Goal: Task Accomplishment & Management: Use online tool/utility

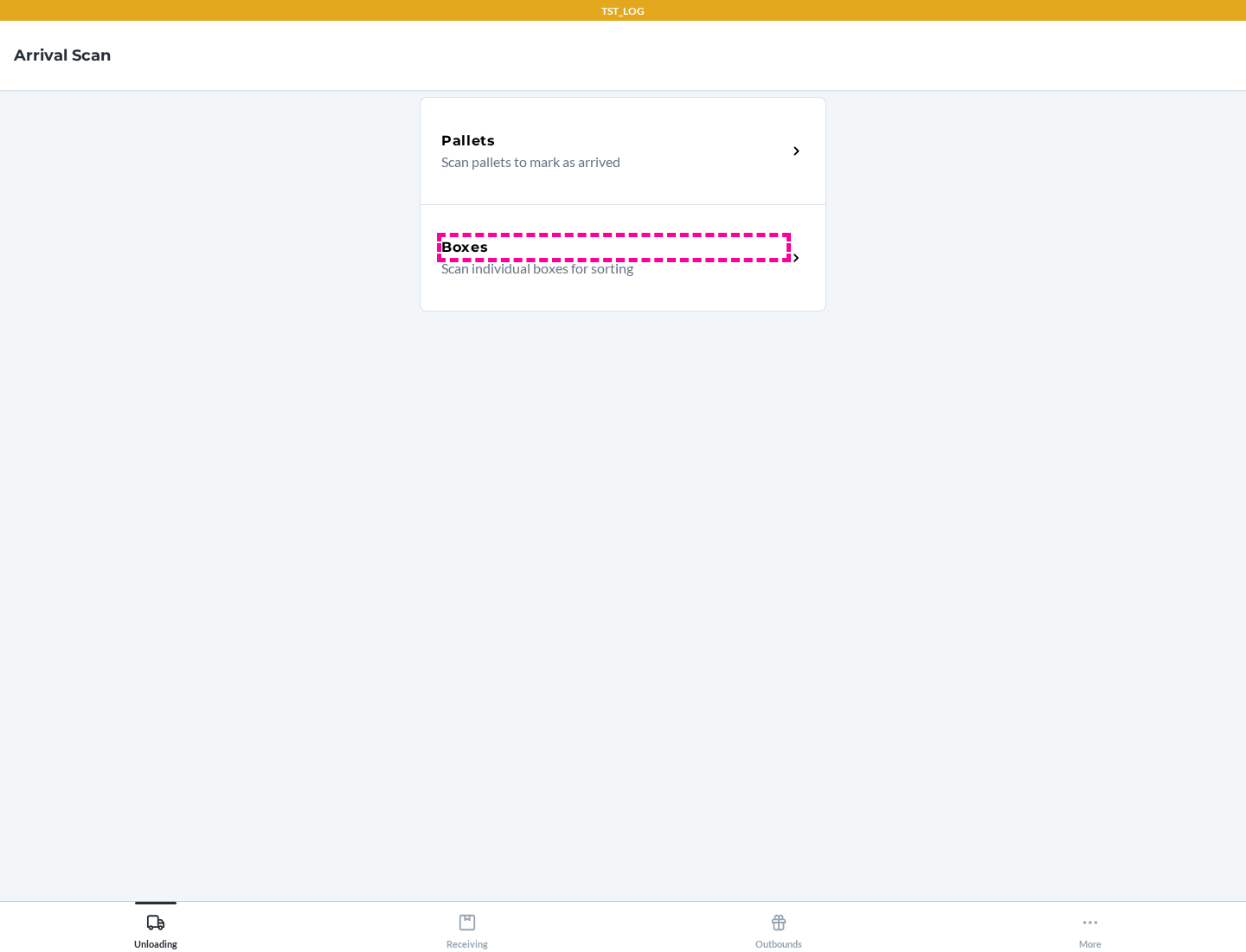
click at [614, 248] on div "Boxes" at bounding box center [614, 248] width 345 height 21
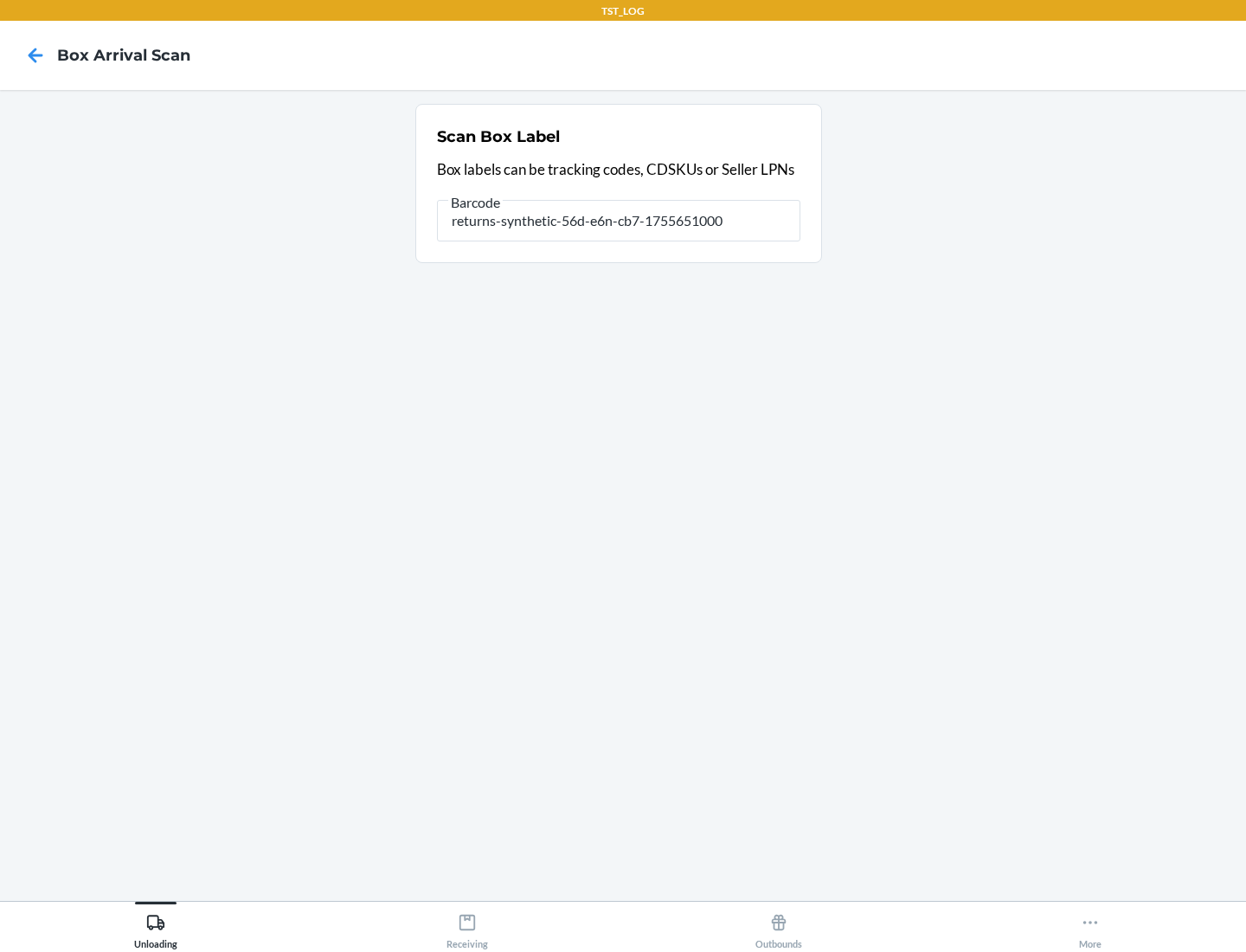
type input "returns-synthetic-56d-e6n-cb7-1755651000"
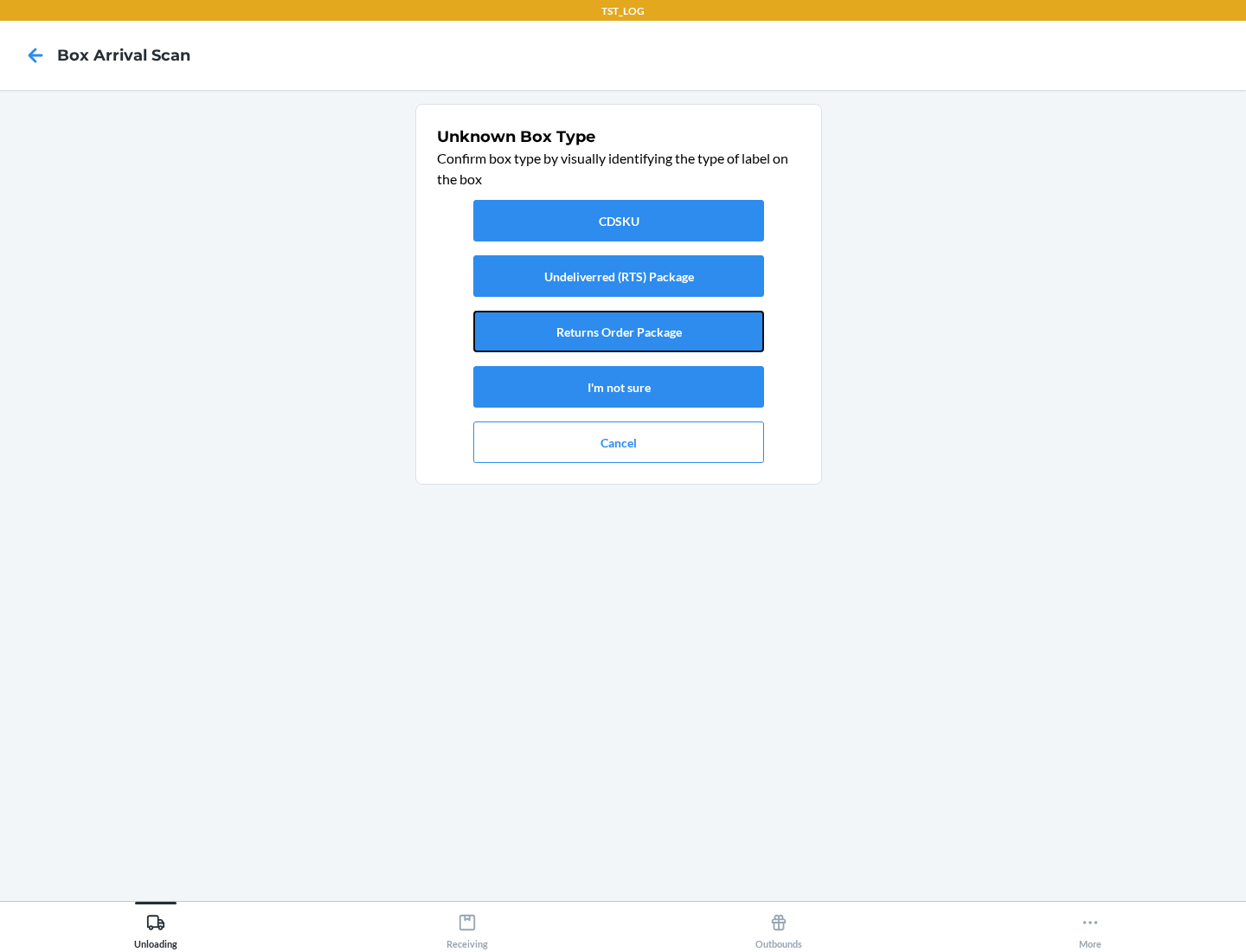
click at [619, 332] on button "Returns Order Package" at bounding box center [618, 331] width 291 height 41
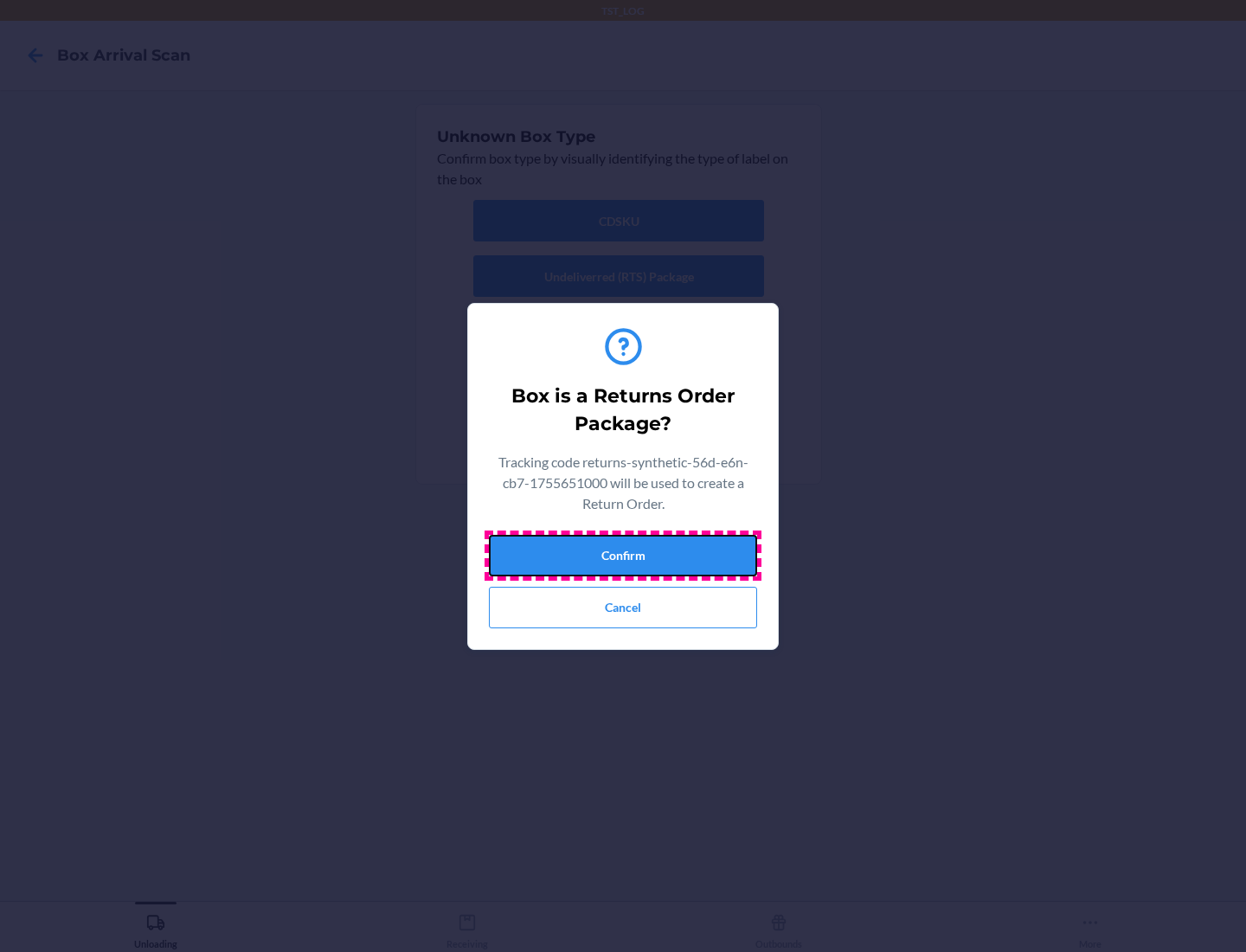
click at [623, 555] on button "Confirm" at bounding box center [623, 555] width 269 height 41
